Goal: Information Seeking & Learning: Find specific fact

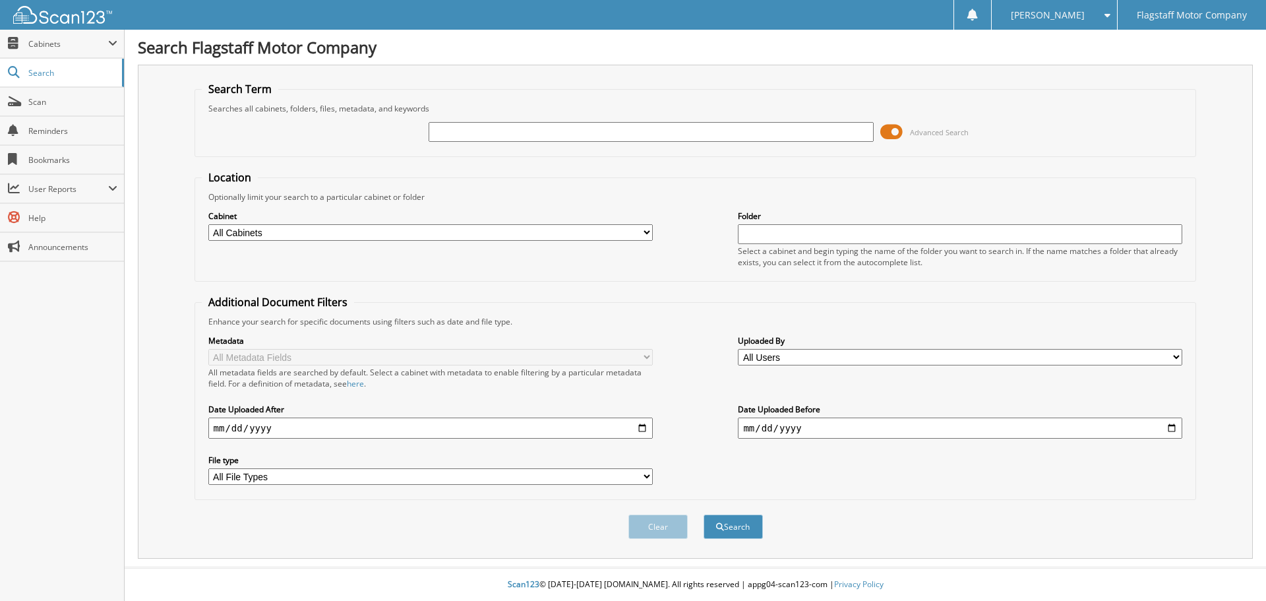
click at [472, 137] on input "text" at bounding box center [651, 132] width 445 height 20
type input "[PERSON_NAME]"
click at [704, 514] on button "Search" at bounding box center [733, 526] width 59 height 24
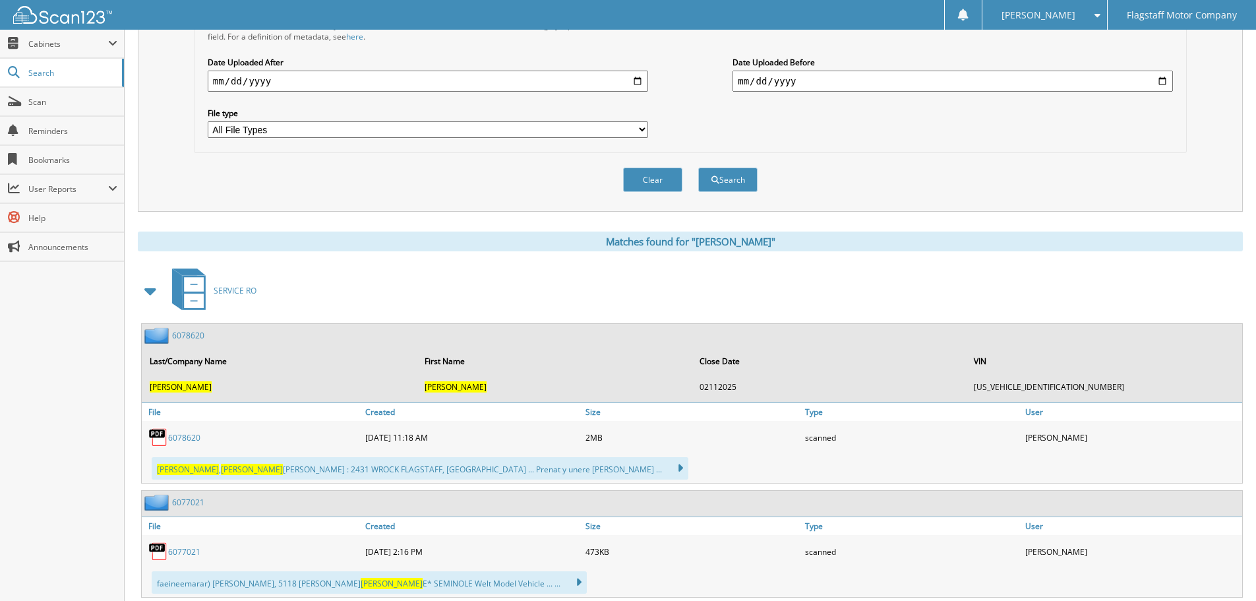
scroll to position [330, 0]
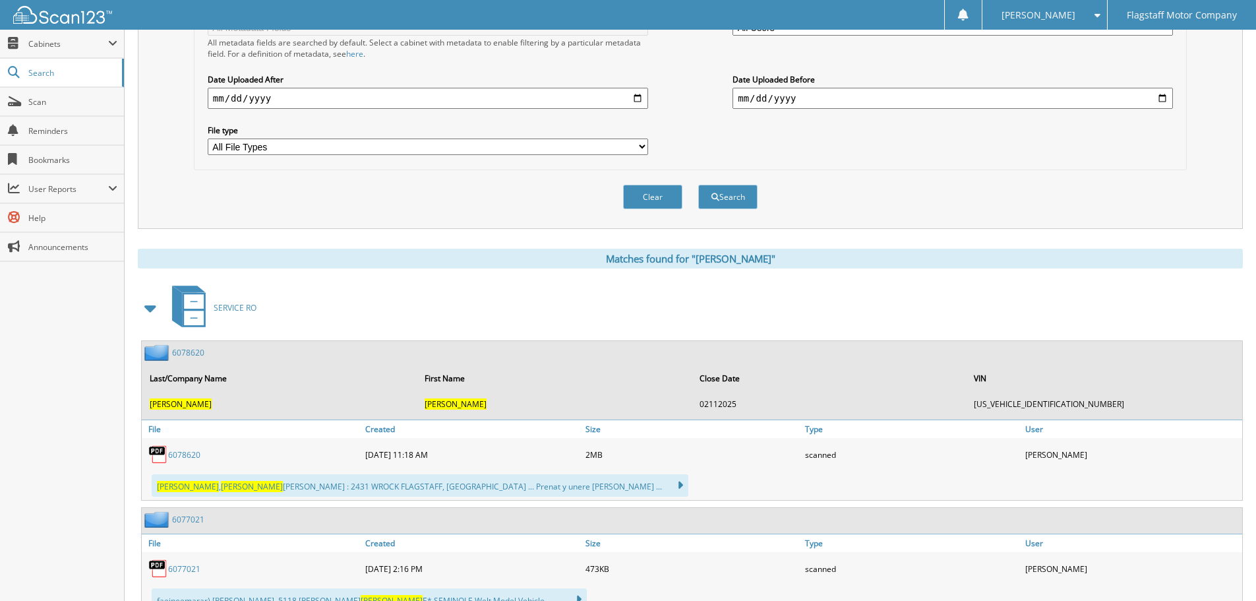
click at [148, 306] on span at bounding box center [151, 308] width 18 height 24
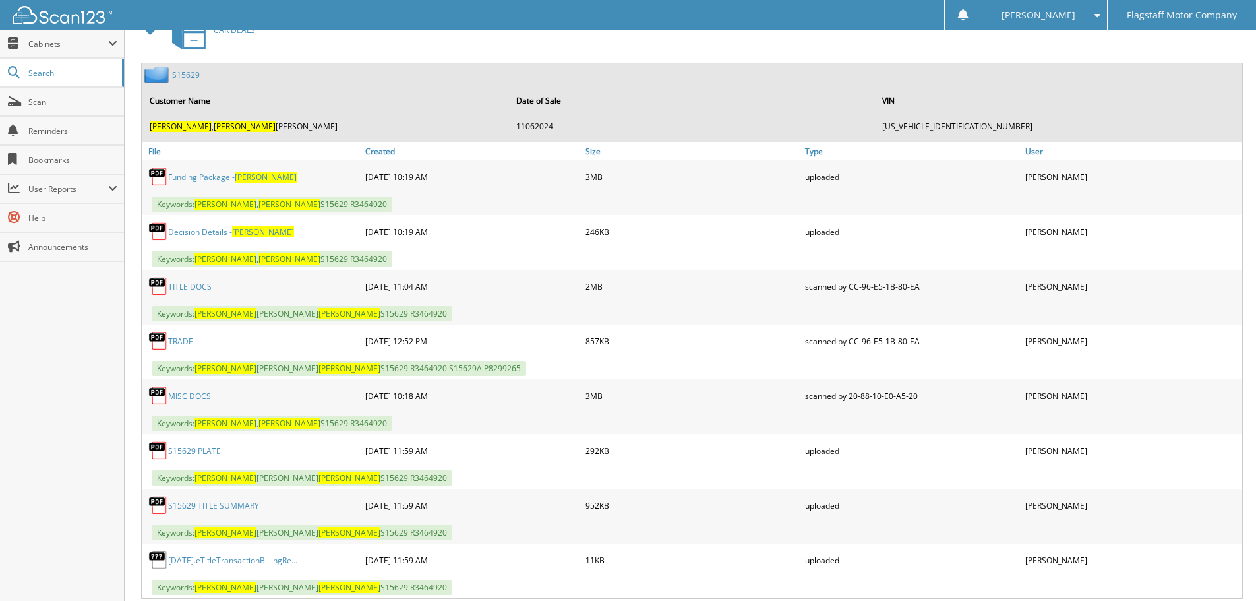
scroll to position [725, 0]
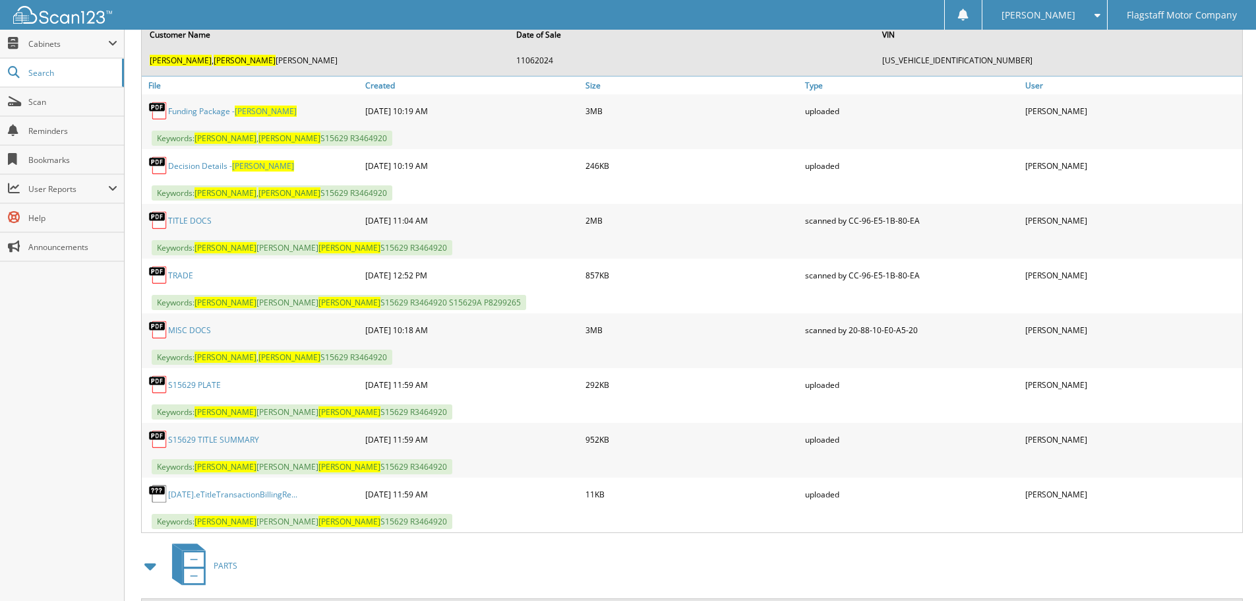
click at [214, 115] on link "Funding Package - FRANKLIN" at bounding box center [232, 111] width 129 height 11
